Goal: Register for event/course

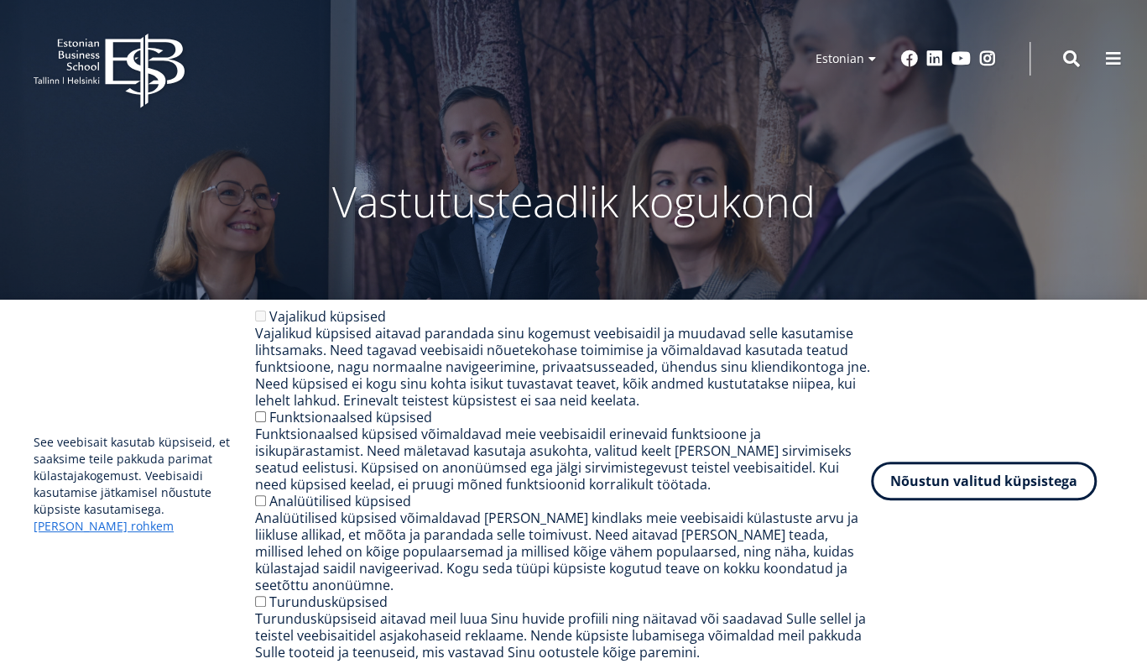
click at [978, 494] on button "Nõustun valitud küpsistega" at bounding box center [984, 481] width 226 height 39
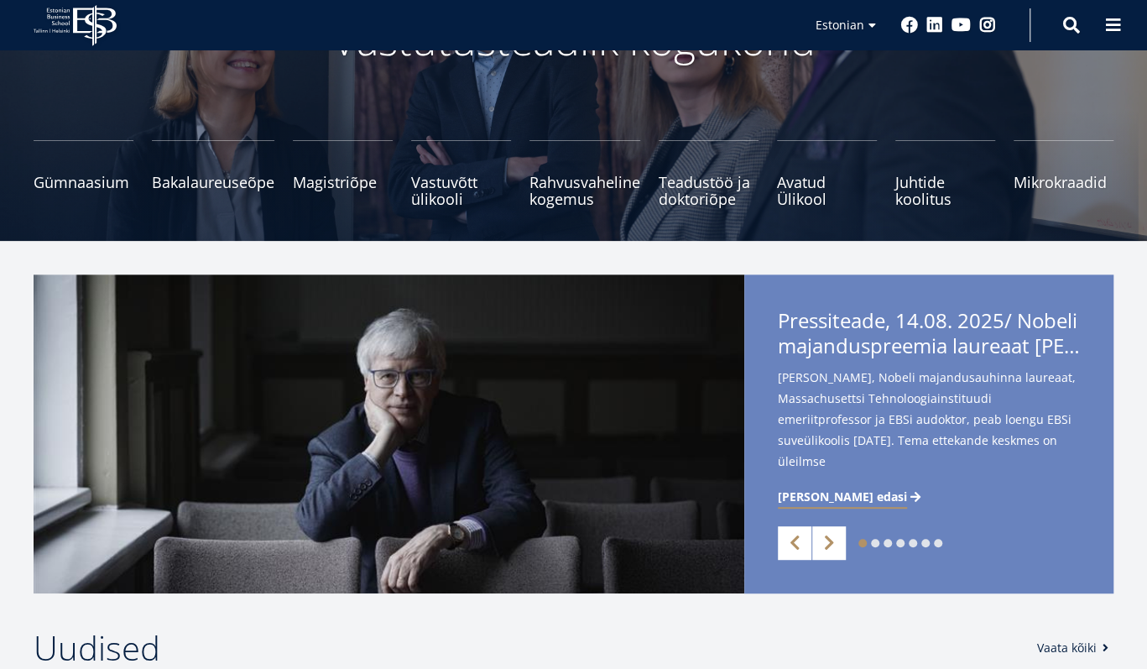
scroll to position [168, 0]
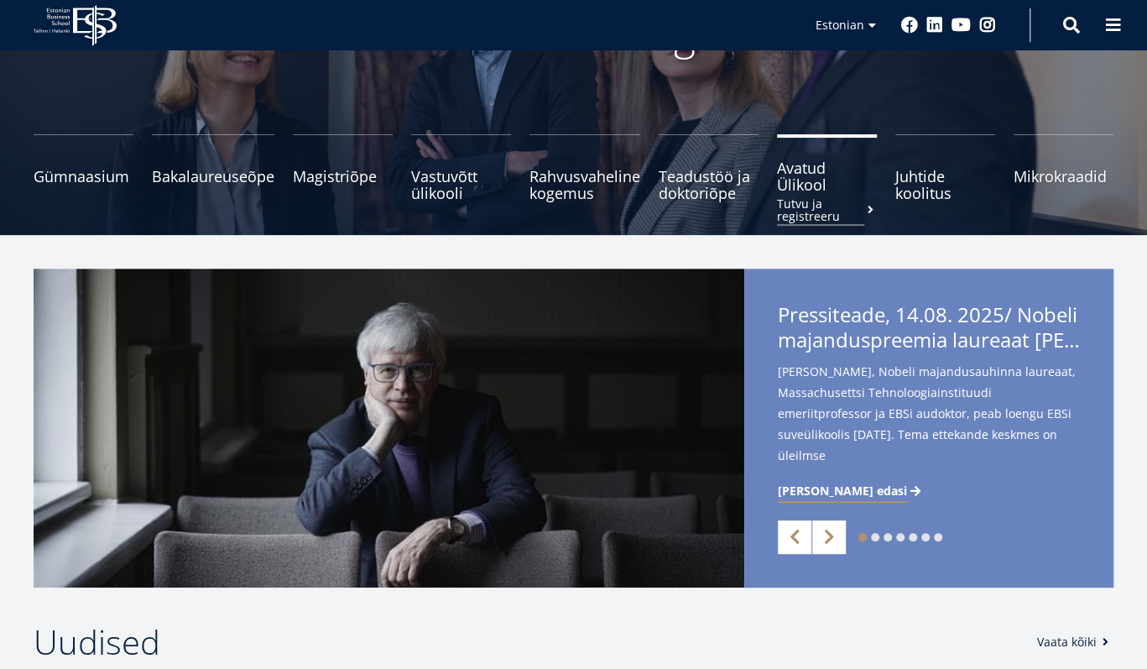
click at [797, 179] on span "Avatud Ülikool Tutvu ja registreeru" at bounding box center [827, 176] width 100 height 34
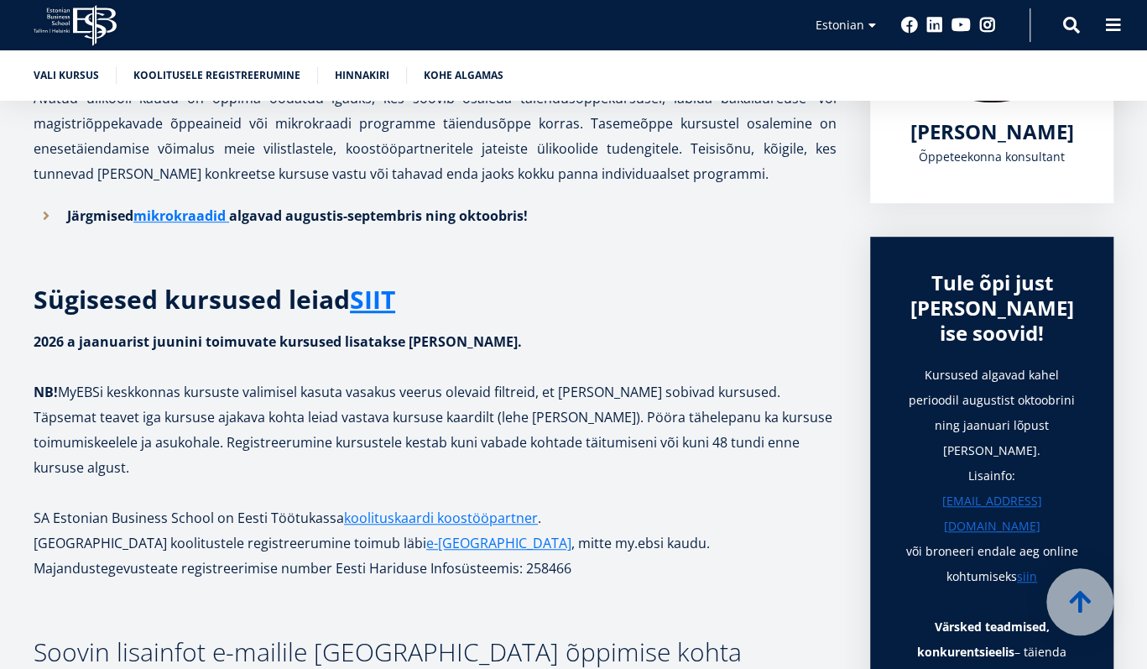
scroll to position [336, 0]
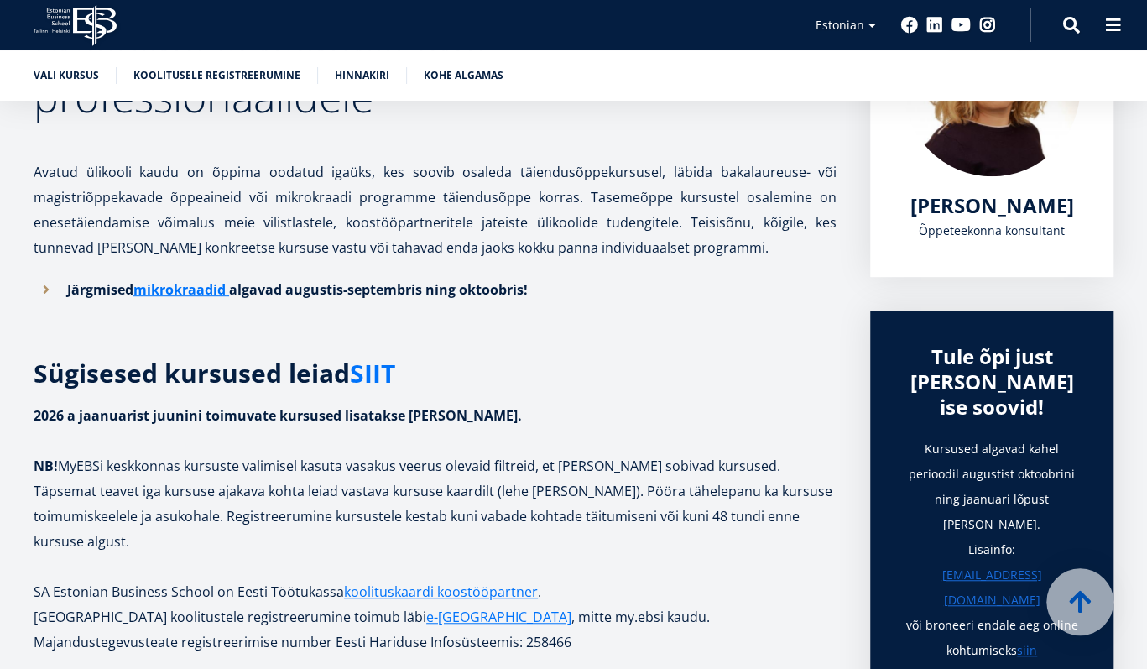
click at [366, 373] on link "SIIT" at bounding box center [372, 373] width 45 height 25
